Goal: Find specific page/section: Find specific page/section

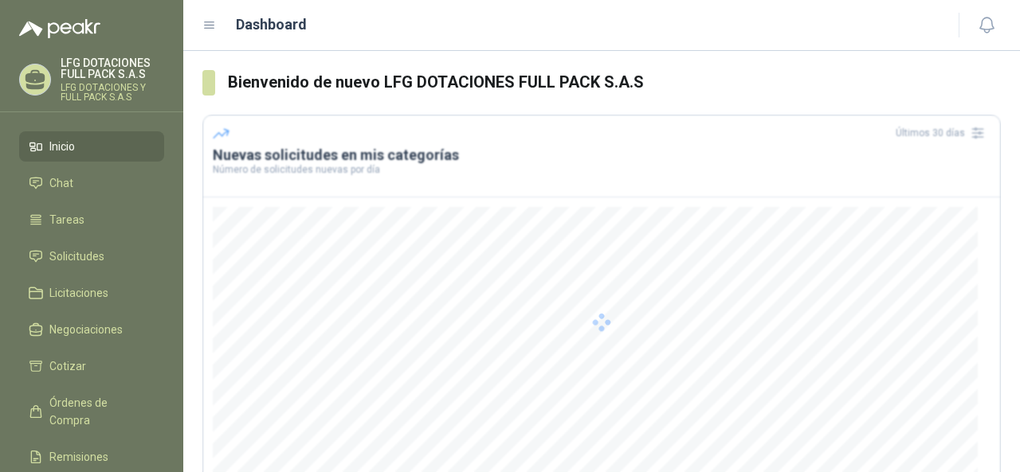
click at [533, 335] on div at bounding box center [601, 322] width 798 height 415
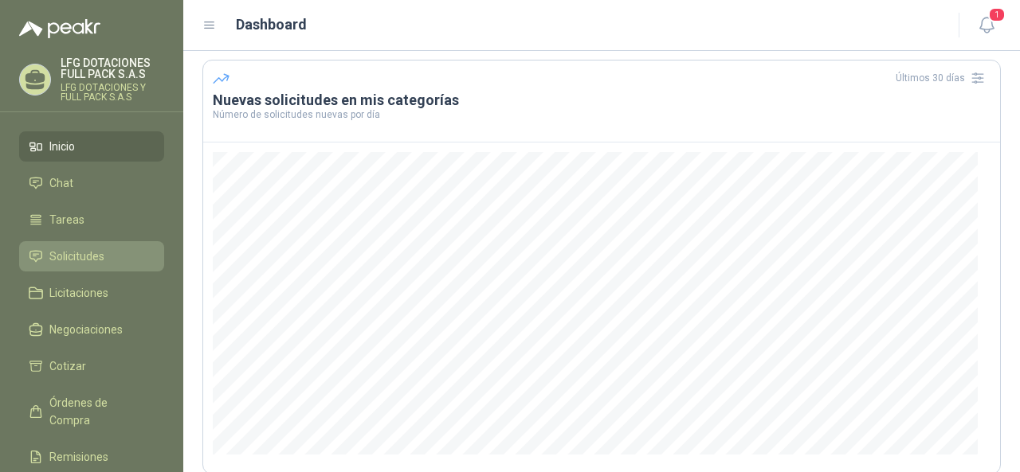
scroll to position [80, 0]
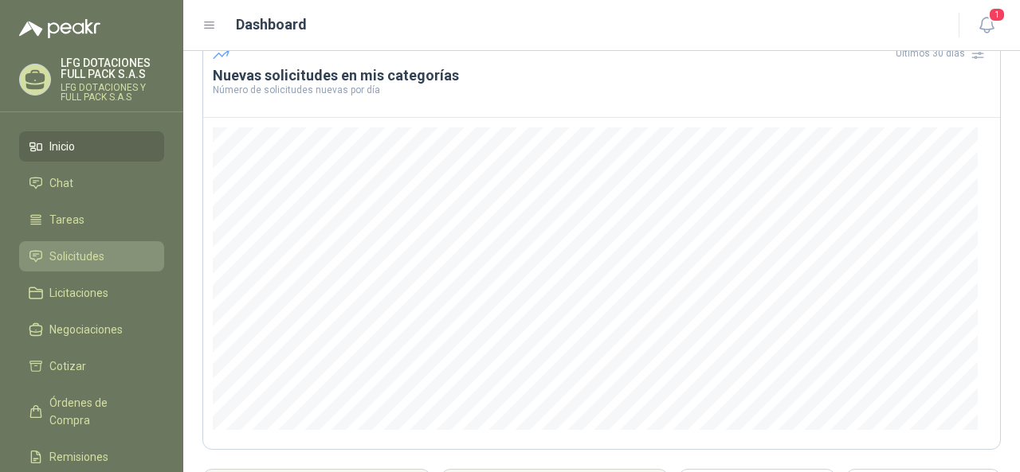
click at [120, 264] on li "Solicitudes" at bounding box center [92, 257] width 126 height 18
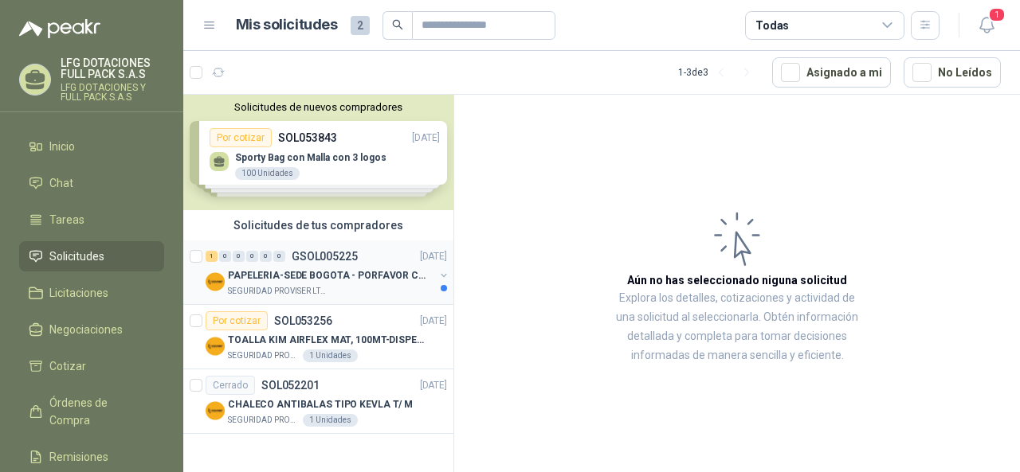
click at [346, 271] on p "PAPELERIA-SEDE BOGOTA - PORFAVOR CTZ COMPLETO" at bounding box center [327, 276] width 198 height 15
